Goal: Task Accomplishment & Management: Complete application form

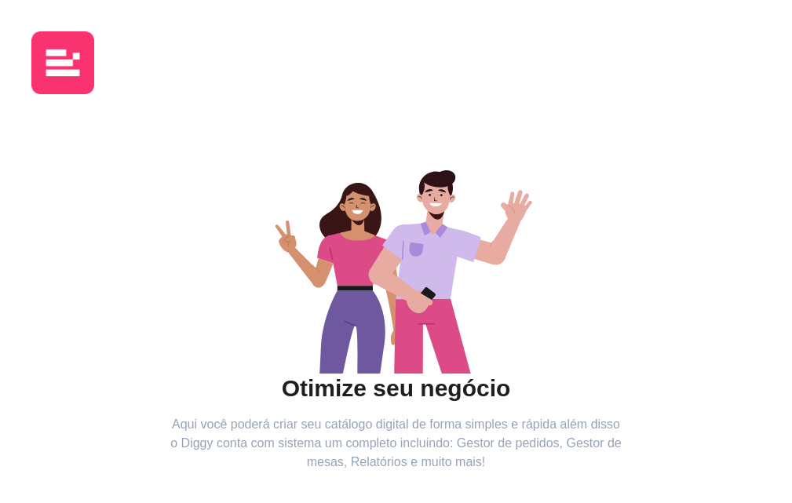
scroll to position [177, 0]
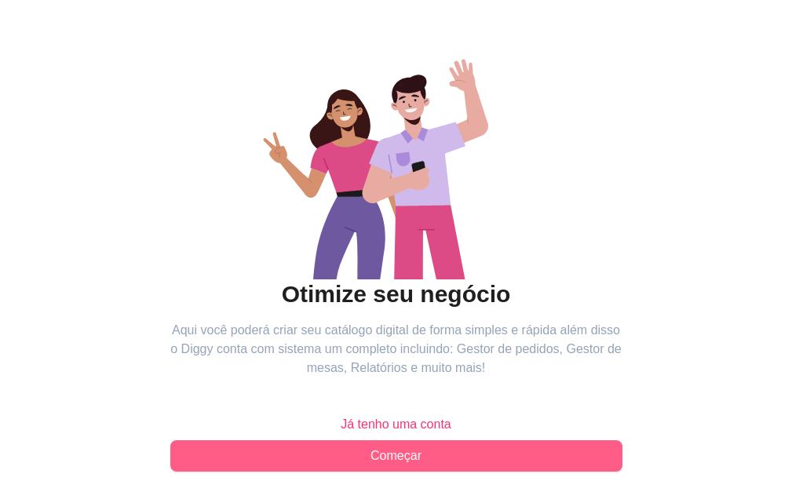
click at [245, 441] on button "Começar" at bounding box center [396, 456] width 452 height 31
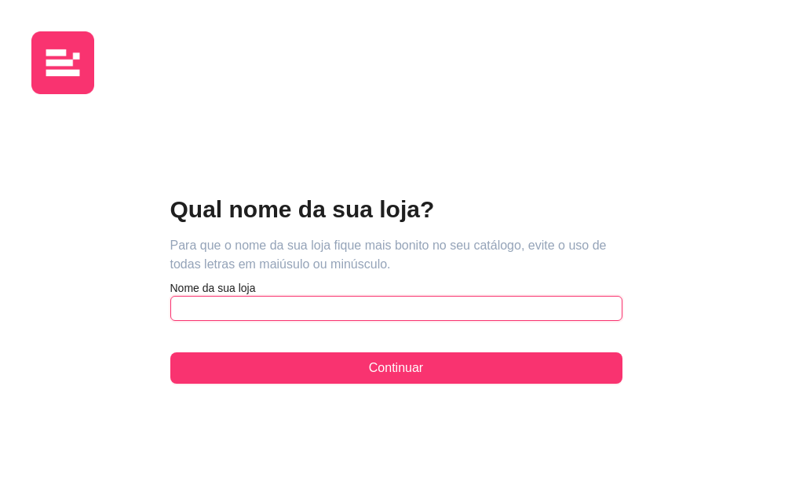
click at [170, 296] on input "text" at bounding box center [396, 308] width 452 height 25
type input "DOGÃO DO MACARRÃO"
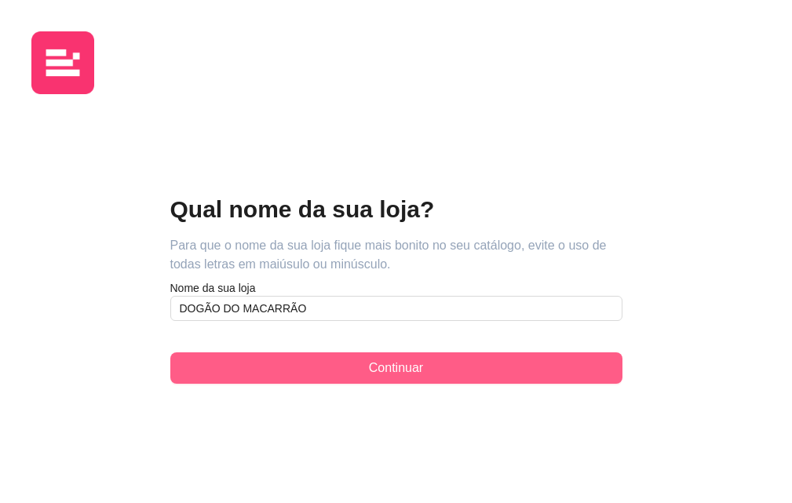
click at [180, 353] on button "Continuar" at bounding box center [396, 368] width 452 height 31
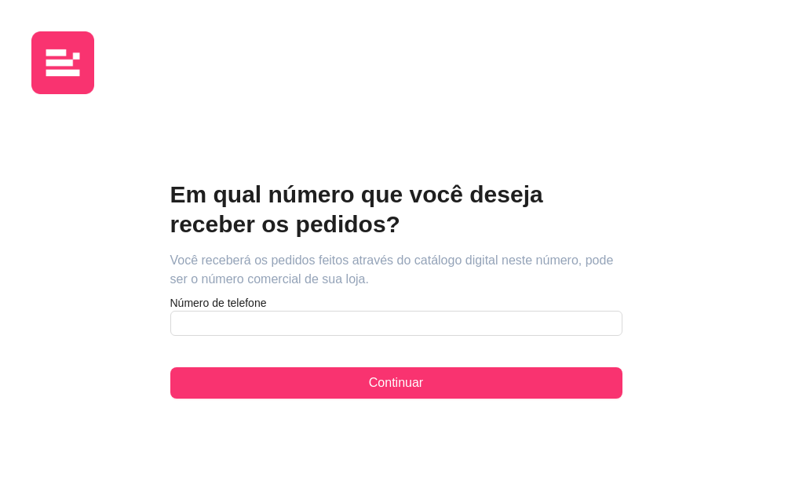
scroll to position [177, 0]
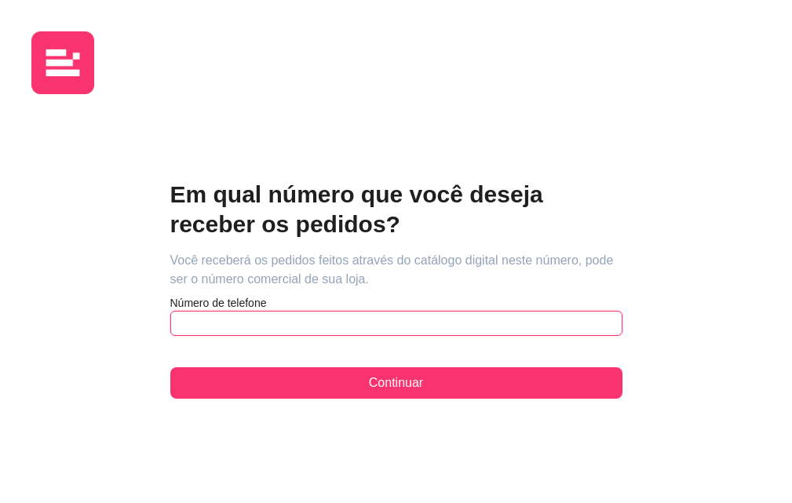
click at [170, 311] on input "text" at bounding box center [396, 323] width 452 height 25
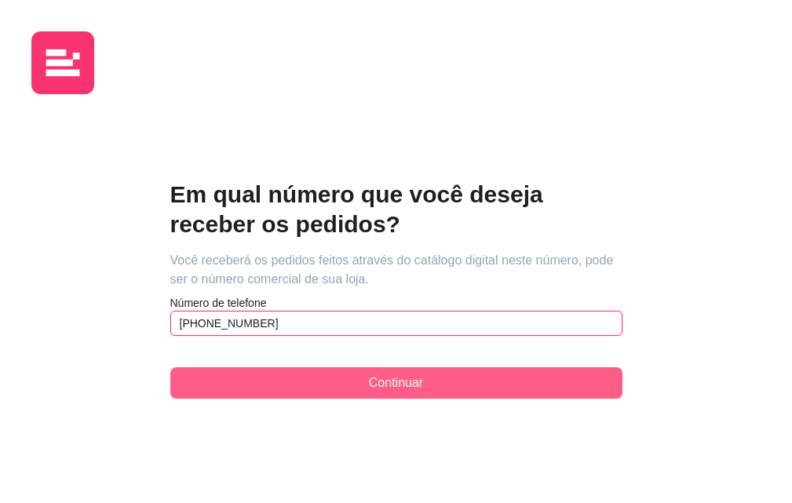
type input "[PHONE_NUMBER]"
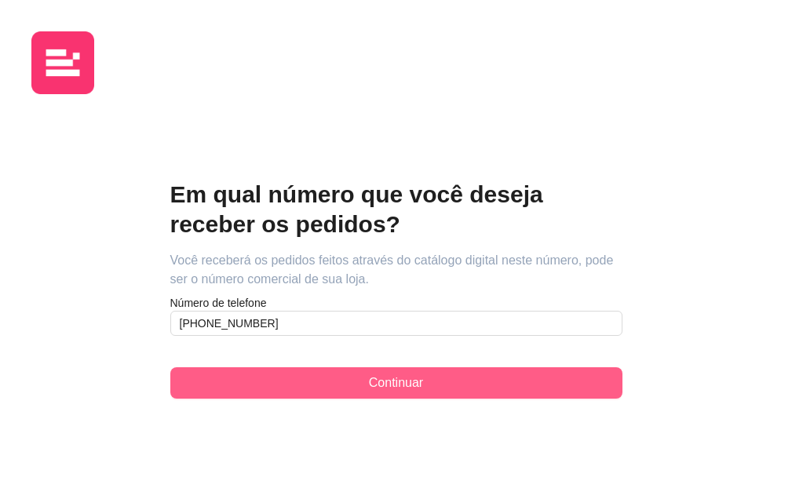
click at [369, 374] on span "Continuar" at bounding box center [396, 383] width 54 height 19
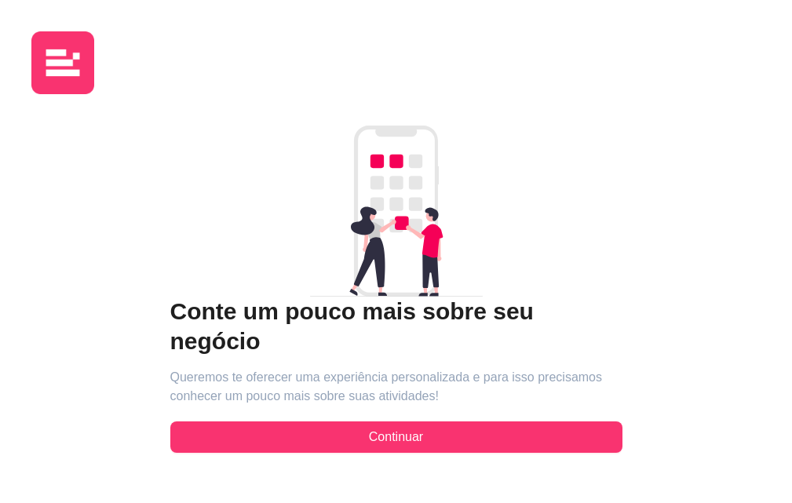
scroll to position [177, 0]
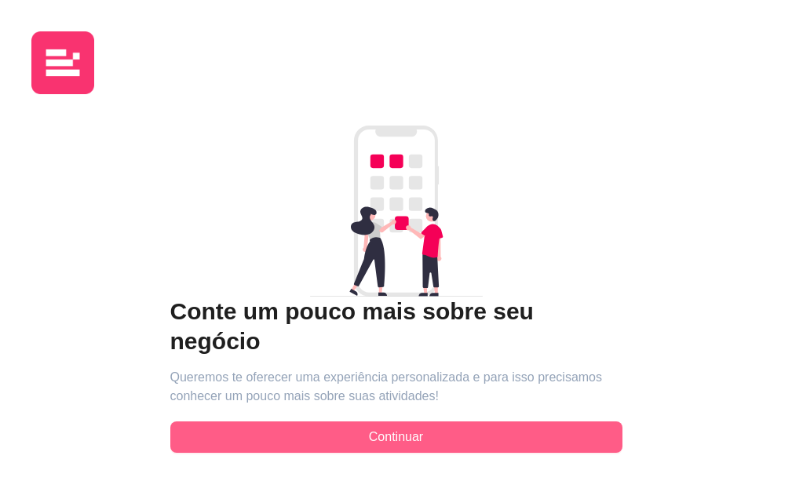
click at [256, 422] on button "Continuar" at bounding box center [396, 437] width 452 height 31
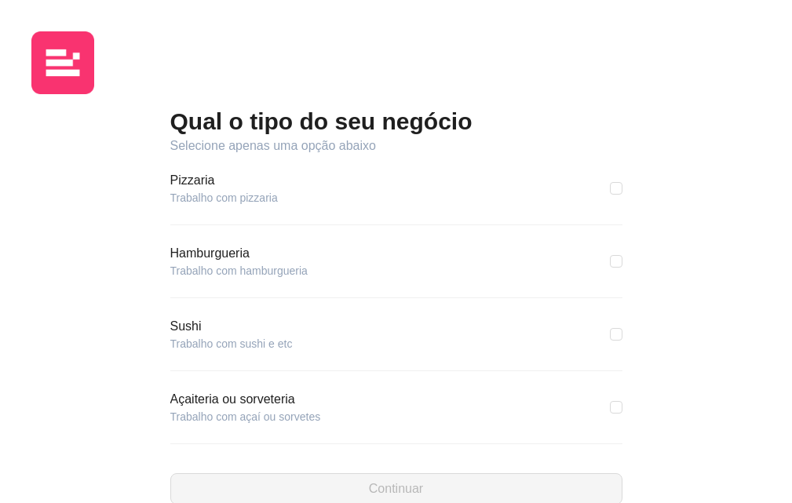
click at [170, 263] on article "Hamburgueria" at bounding box center [238, 253] width 137 height 19
click at [610, 268] on input "checkbox" at bounding box center [616, 261] width 13 height 13
checkbox input "true"
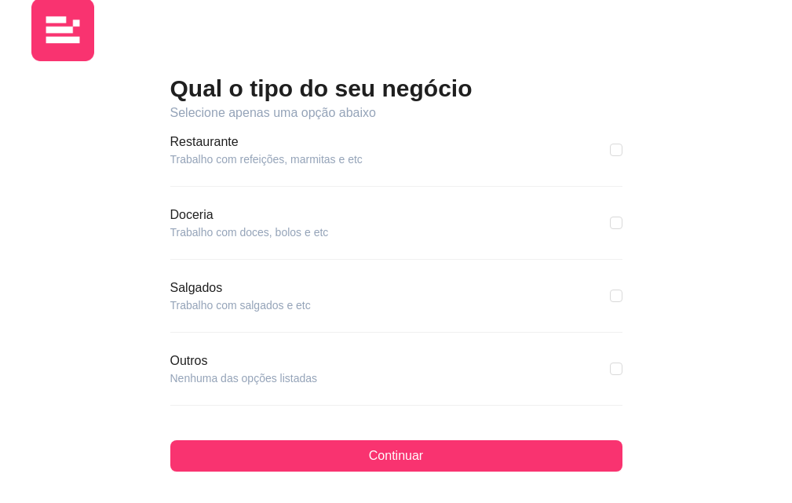
scroll to position [157, 0]
click at [610, 290] on input "checkbox" at bounding box center [616, 296] width 13 height 13
checkbox input "true"
checkbox input "false"
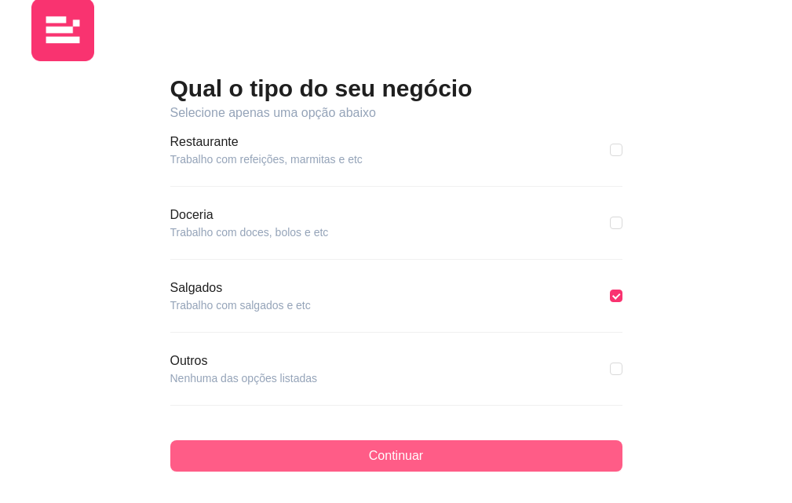
click at [234, 441] on button "Continuar" at bounding box center [396, 456] width 452 height 31
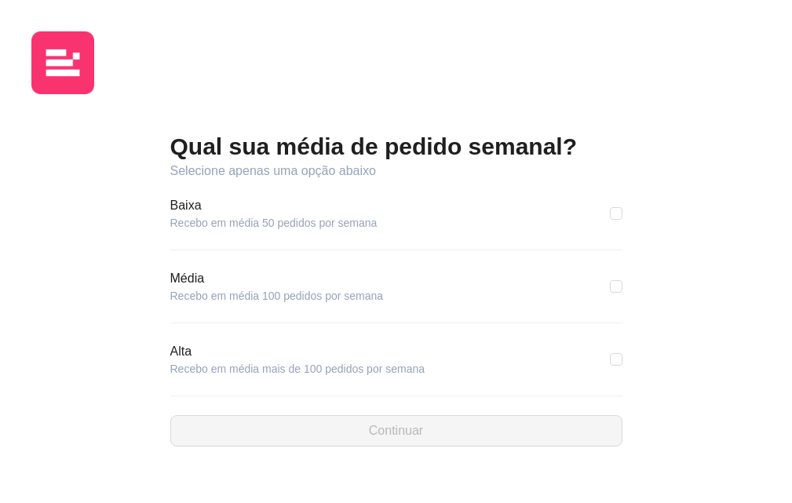
scroll to position [177, 0]
click at [610, 353] on input "checkbox" at bounding box center [616, 359] width 13 height 13
checkbox input "true"
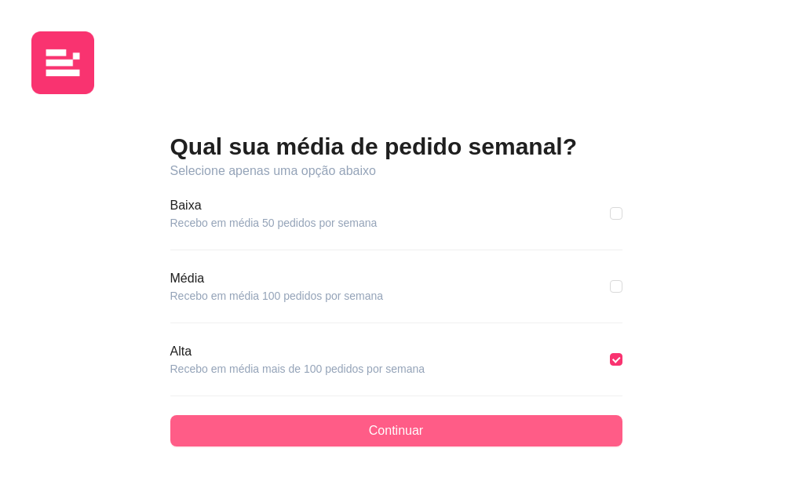
click at [277, 415] on button "Continuar" at bounding box center [396, 430] width 452 height 31
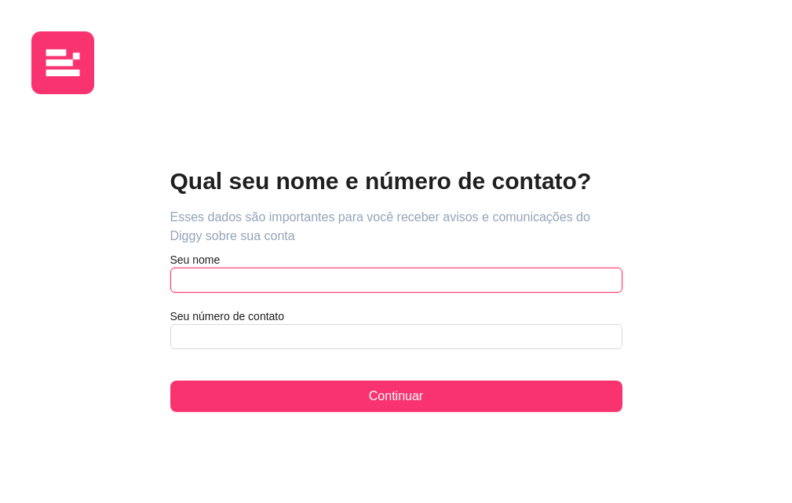
click at [170, 268] on input "text" at bounding box center [396, 280] width 452 height 25
type input "[PERSON_NAME]"
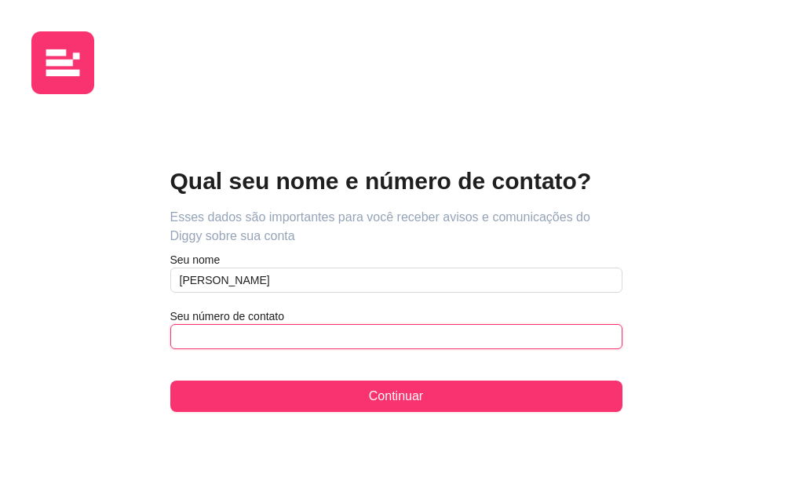
click at [170, 324] on input "text" at bounding box center [396, 336] width 452 height 25
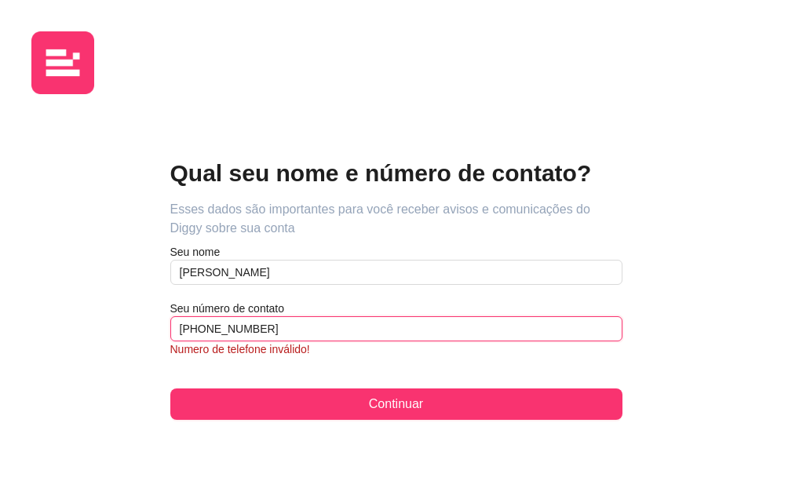
scroll to position [177, 0]
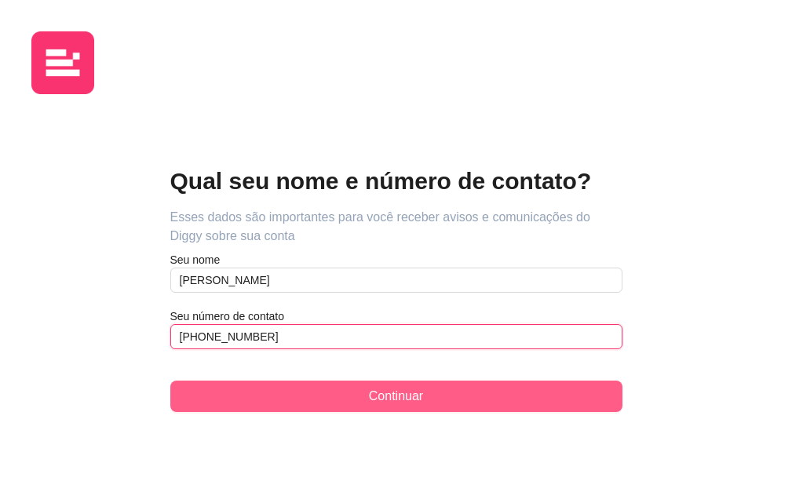
type input "[PHONE_NUMBER]"
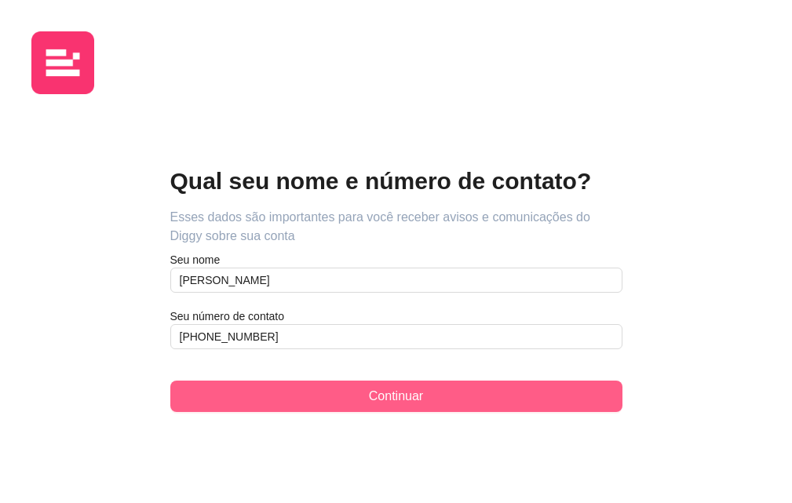
click at [369, 387] on span "Continuar" at bounding box center [396, 396] width 54 height 19
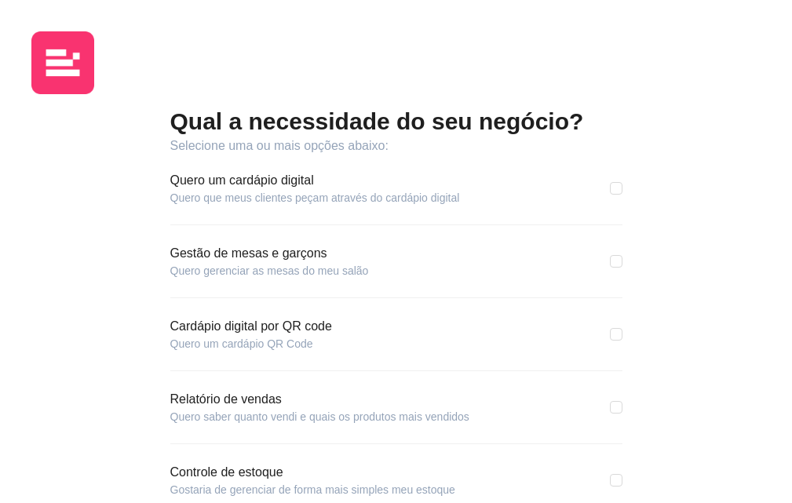
scroll to position [157, 0]
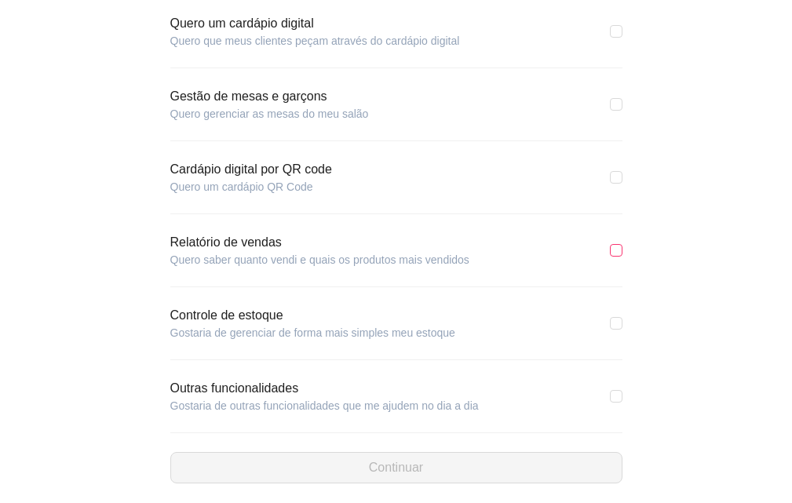
click at [610, 257] on input "checkbox" at bounding box center [616, 250] width 13 height 13
checkbox input "true"
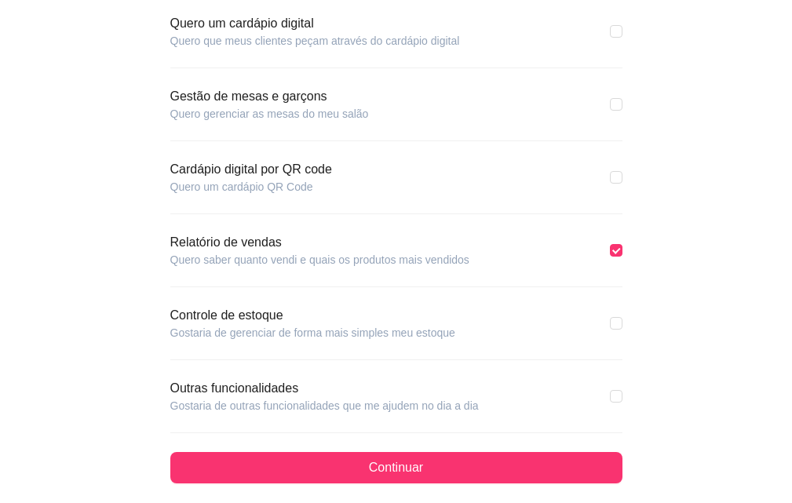
scroll to position [199, 0]
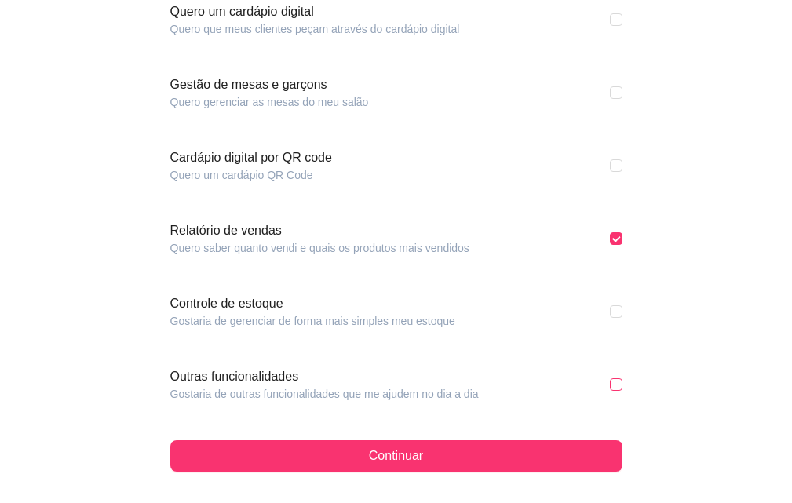
click at [610, 385] on input "checkbox" at bounding box center [616, 385] width 13 height 13
checkbox input "true"
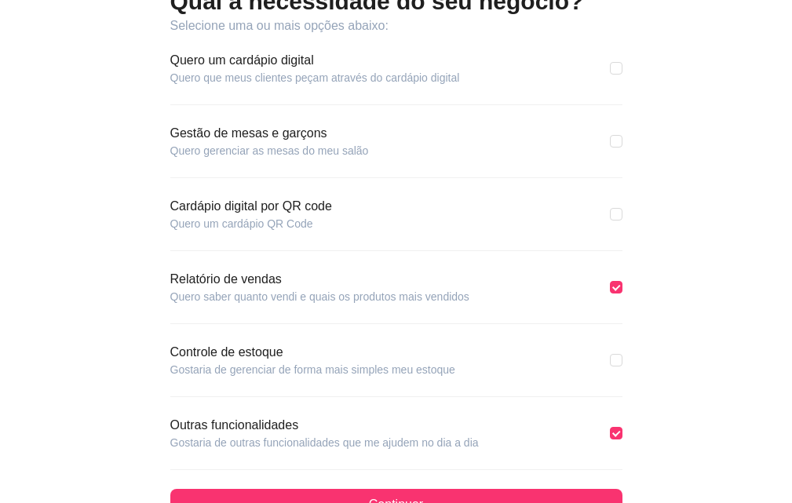
scroll to position [0, 0]
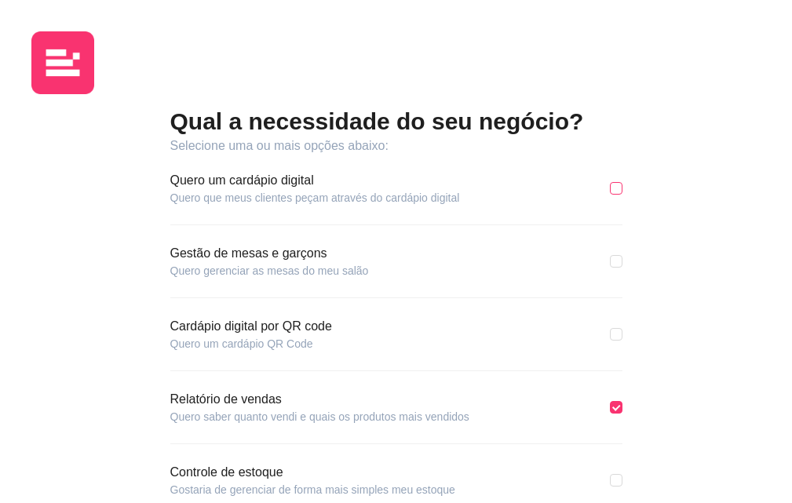
click at [610, 195] on input "checkbox" at bounding box center [616, 188] width 13 height 13
checkbox input "true"
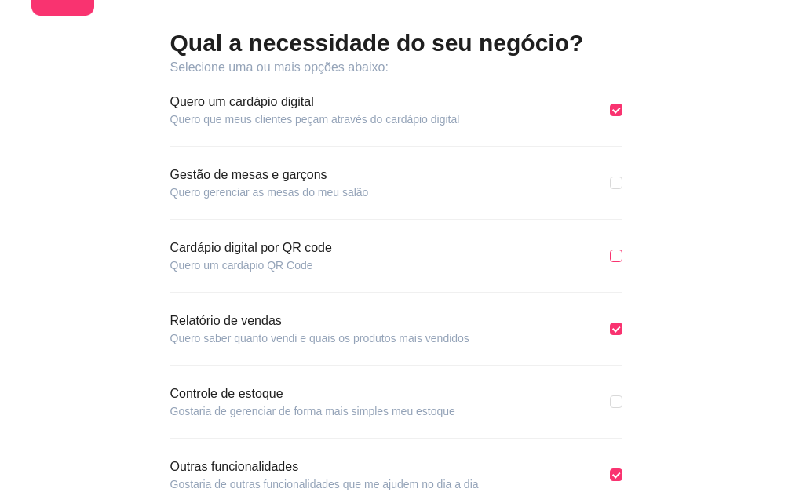
click at [610, 262] on input "checkbox" at bounding box center [616, 256] width 13 height 13
checkbox input "true"
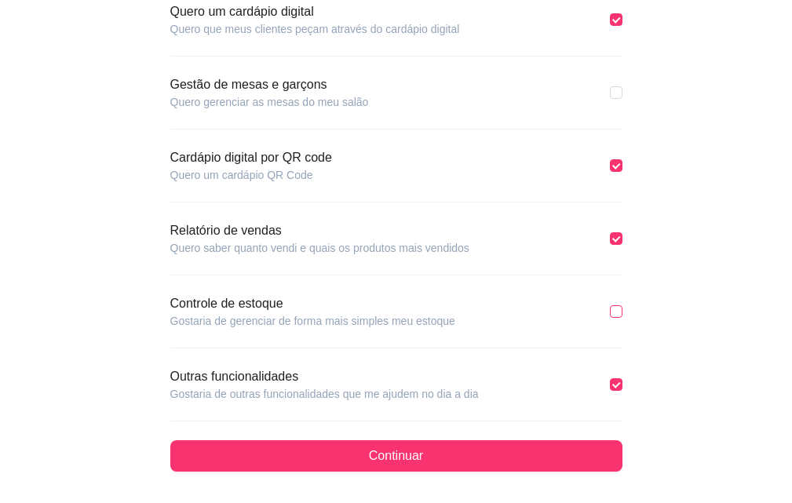
click at [610, 312] on input "checkbox" at bounding box center [616, 312] width 13 height 13
checkbox input "true"
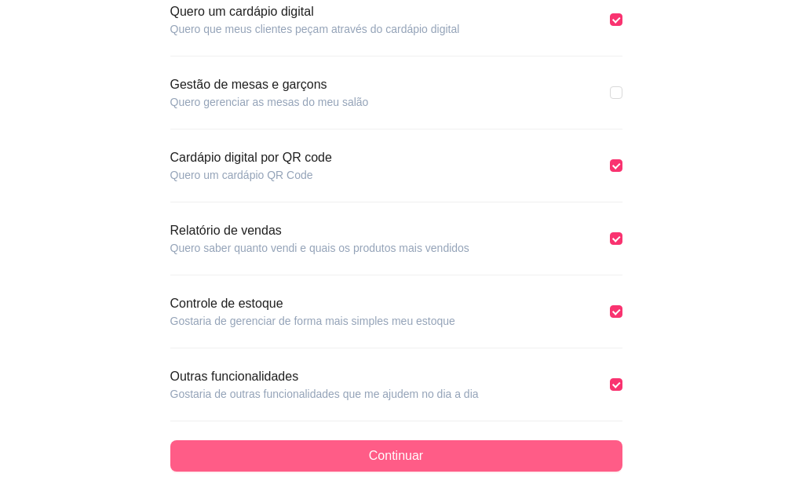
click at [304, 460] on button "Continuar" at bounding box center [396, 456] width 452 height 31
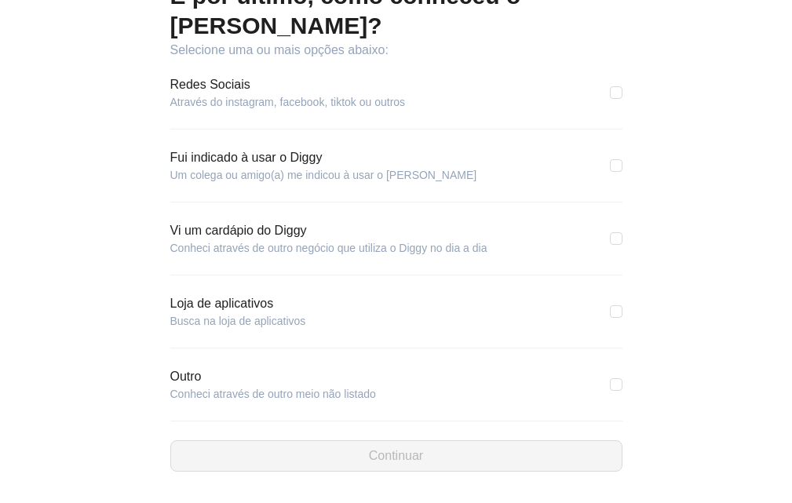
scroll to position [20, 0]
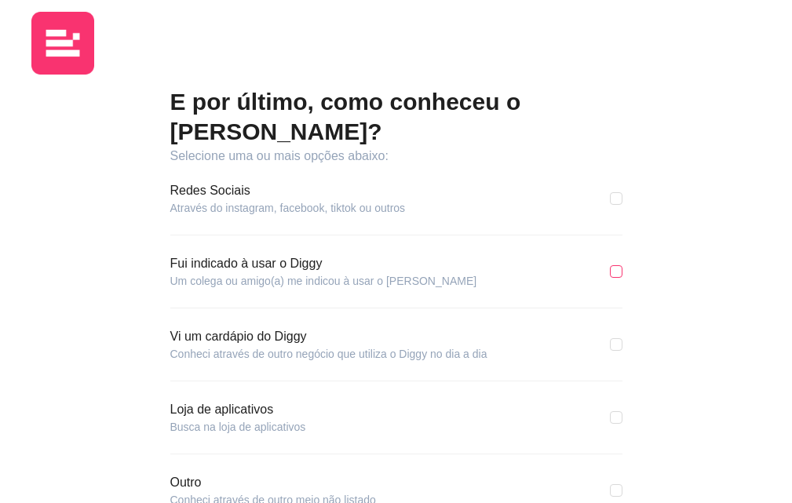
click at [610, 278] on input "checkbox" at bounding box center [616, 271] width 13 height 13
checkbox input "true"
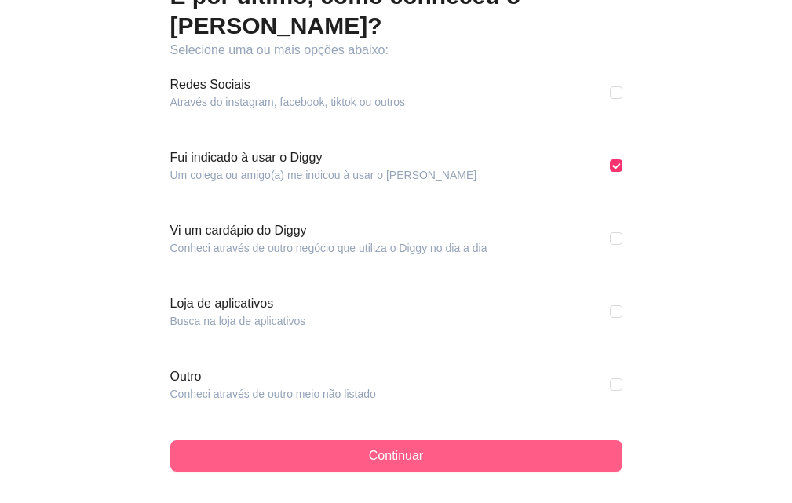
click at [170, 441] on button "Continuar" at bounding box center [396, 456] width 452 height 31
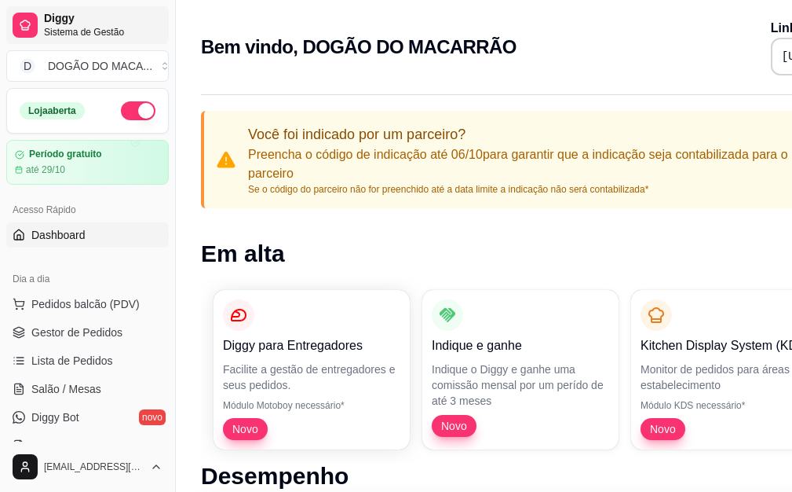
click at [79, 31] on span "Sistema de Gestão" at bounding box center [103, 32] width 119 height 13
click at [304, 162] on p "Preencha o código de indicação até 06/10 para garantir que a indicação seja con…" at bounding box center [539, 164] width 582 height 38
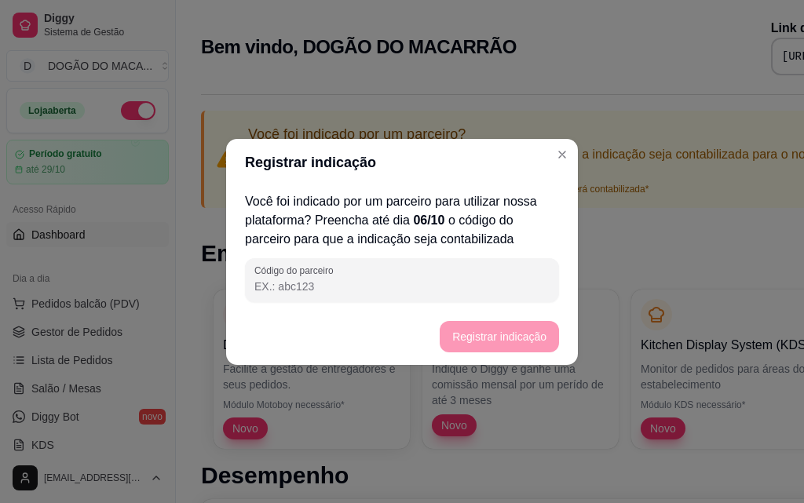
click at [529, 326] on footer "Registrar indicação" at bounding box center [402, 337] width 352 height 57
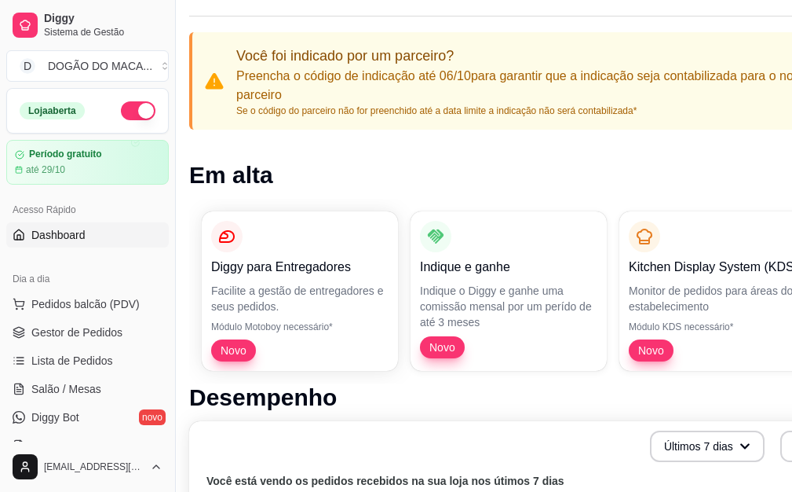
scroll to position [79, 0]
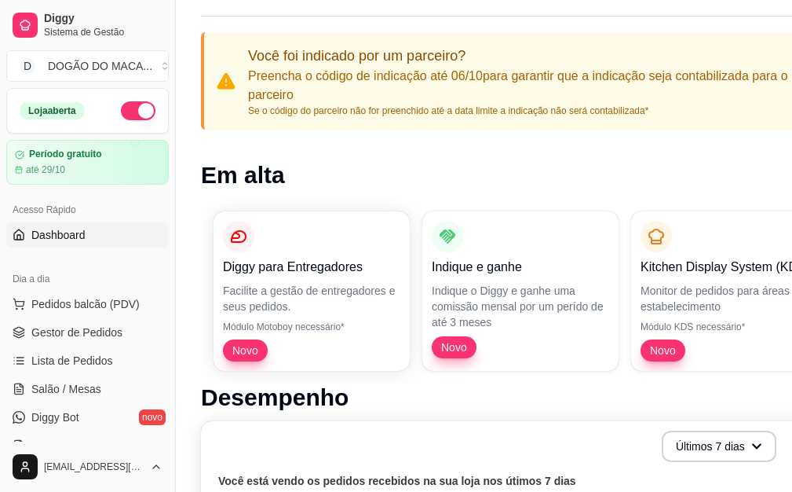
click at [247, 349] on span "Novo" at bounding box center [245, 350] width 38 height 16
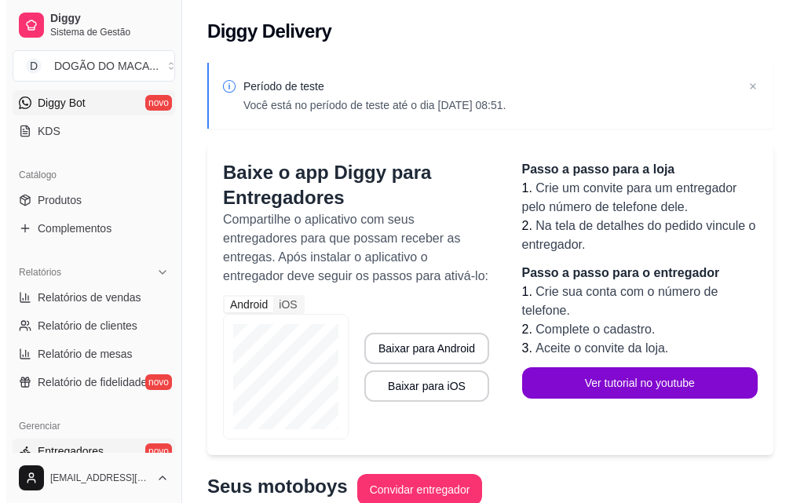
scroll to position [627, 0]
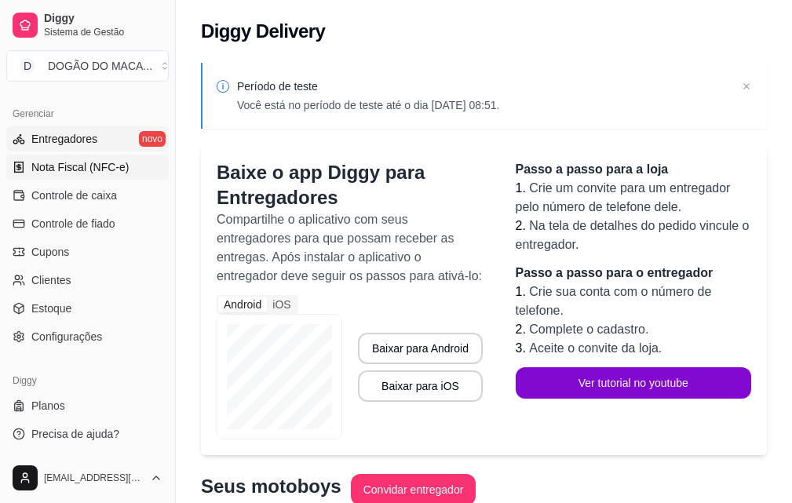
click at [84, 170] on span "Nota Fiscal (NFC-e)" at bounding box center [79, 167] width 97 height 16
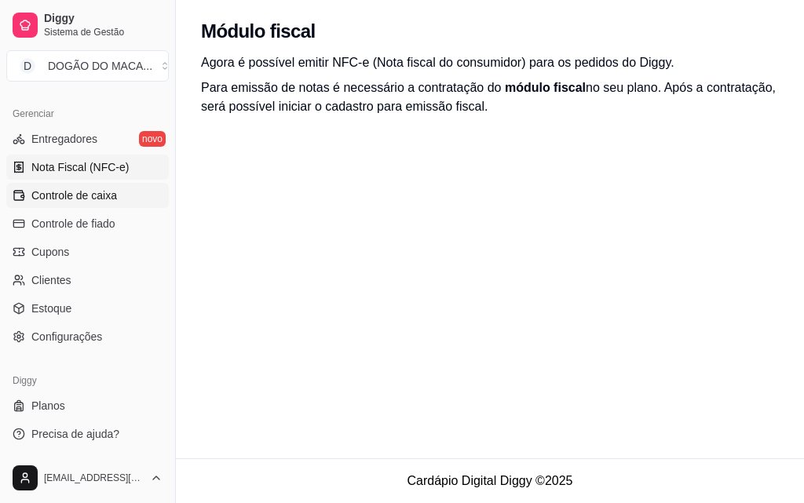
click at [65, 201] on span "Controle de caixa" at bounding box center [74, 196] width 86 height 16
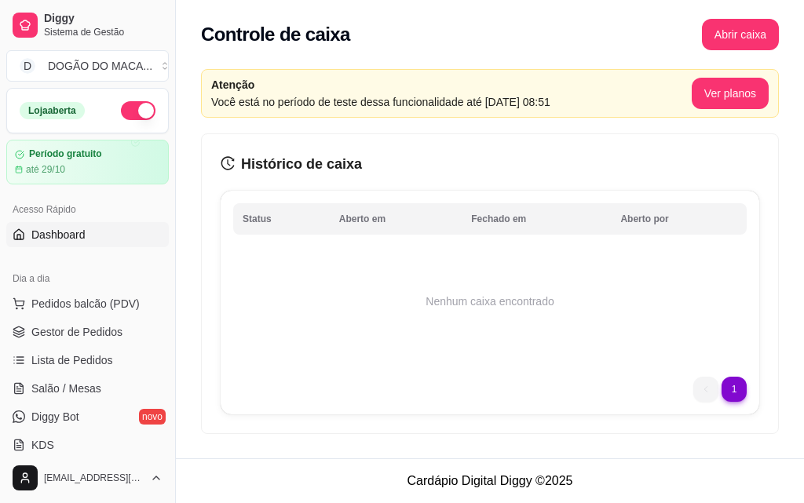
click at [71, 230] on span "Dashboard" at bounding box center [58, 235] width 54 height 16
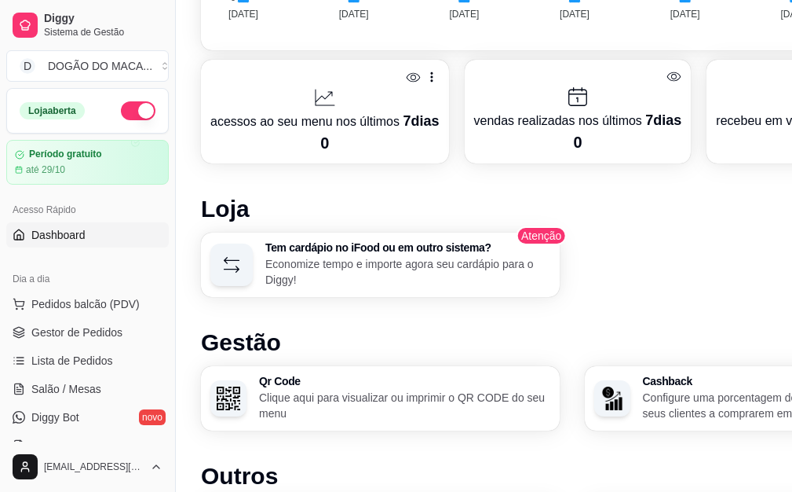
scroll to position [1031, 0]
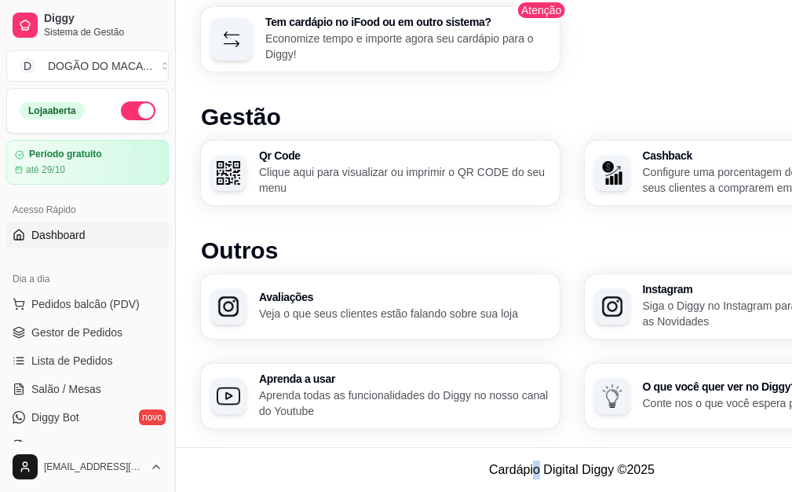
drag, startPoint x: 535, startPoint y: 471, endPoint x: 540, endPoint y: 482, distance: 12.3
click at [540, 482] on footer "Cardápio Digital Diggy © 2025" at bounding box center [572, 469] width 792 height 45
click at [615, 459] on footer "Cardápio Digital Diggy © 2025" at bounding box center [572, 469] width 792 height 45
click at [538, 365] on div "Avaliações Veja o que seus clientes estão falando sobre sua loja Instagram Siga…" at bounding box center [572, 351] width 742 height 154
